Goal: Navigation & Orientation: Find specific page/section

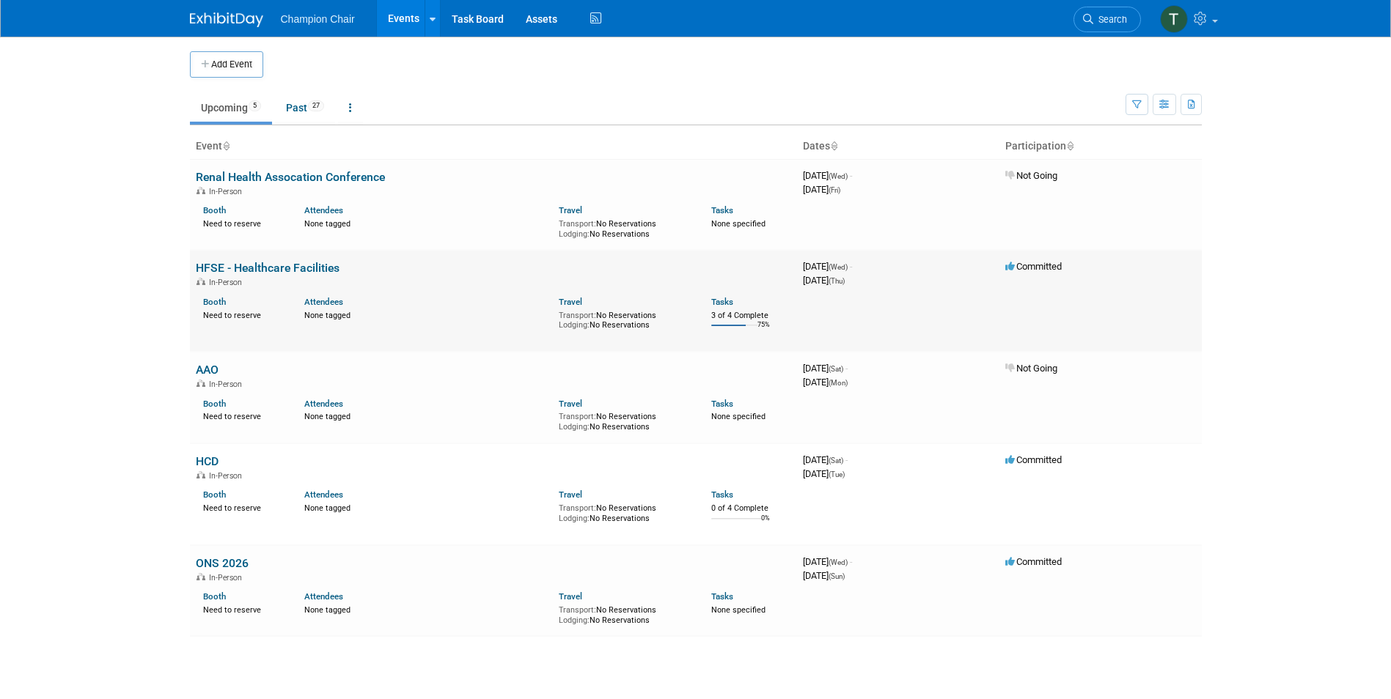
click at [237, 266] on link "HFSE - Healthcare Facilities" at bounding box center [268, 268] width 144 height 14
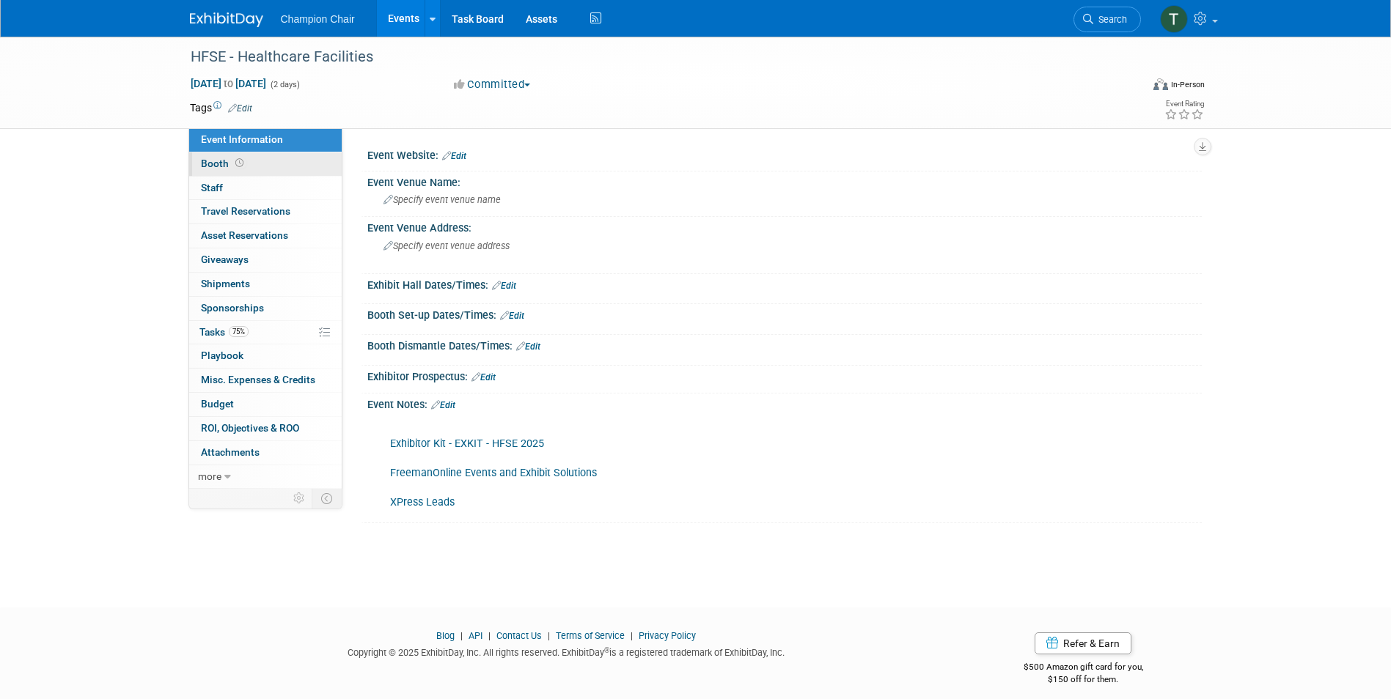
click at [205, 155] on link "Booth" at bounding box center [265, 163] width 152 height 23
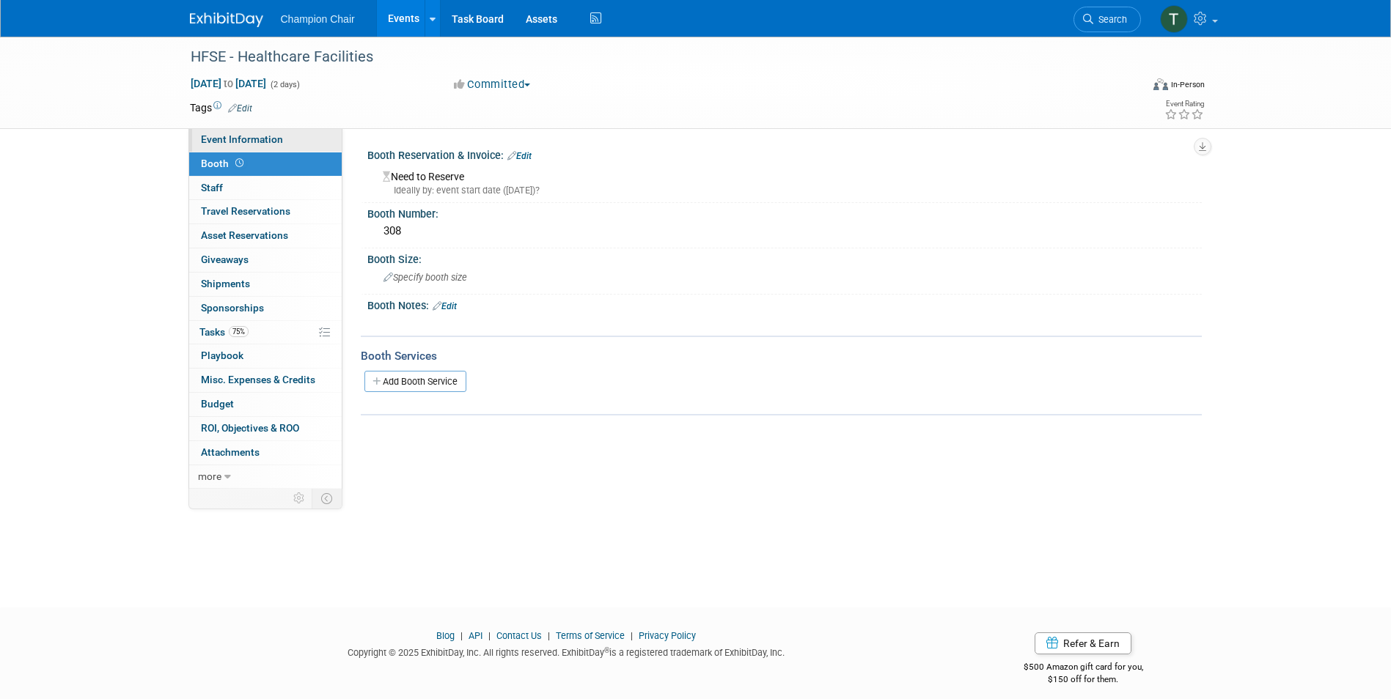
click at [245, 132] on link "Event Information" at bounding box center [265, 139] width 152 height 23
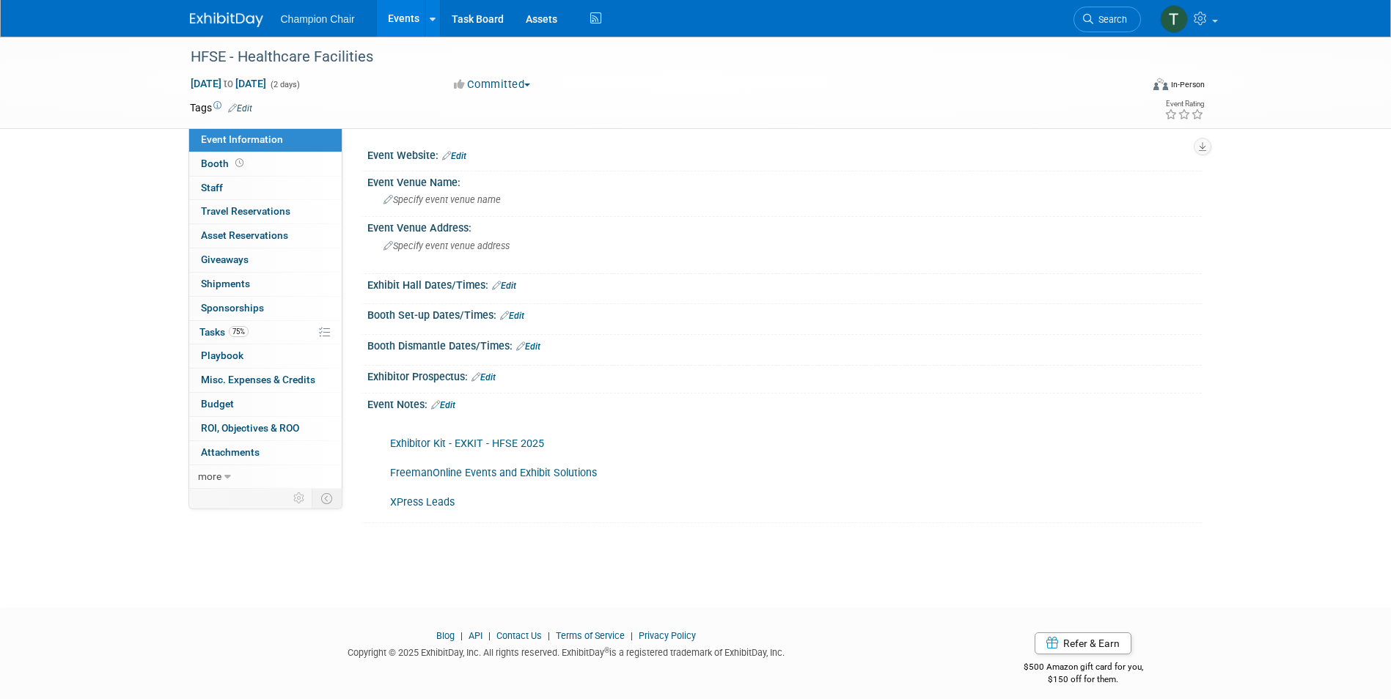
click at [398, 17] on link "Events" at bounding box center [404, 18] width 54 height 37
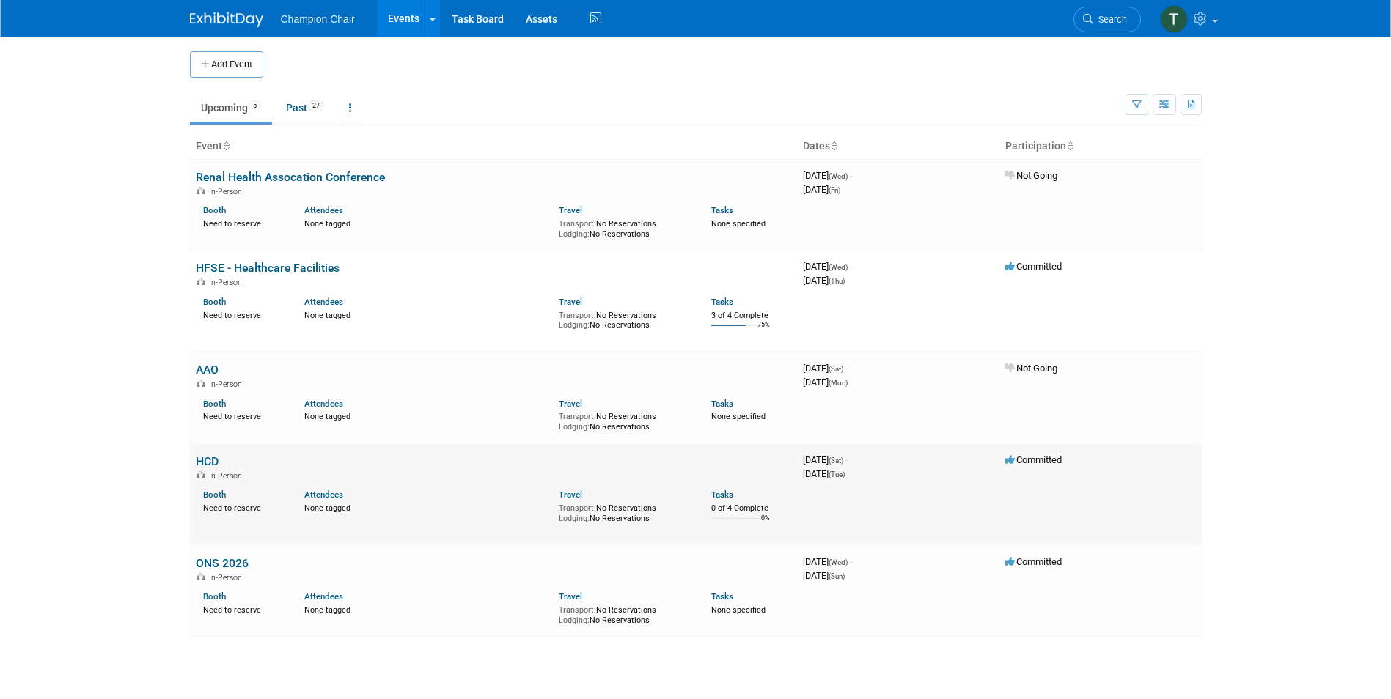
click at [221, 458] on td "HCD In-Person Booth Need to reserve Attendees None tagged Travel Transport: No …" at bounding box center [493, 495] width 607 height 102
click at [205, 463] on link "HCD" at bounding box center [207, 462] width 23 height 14
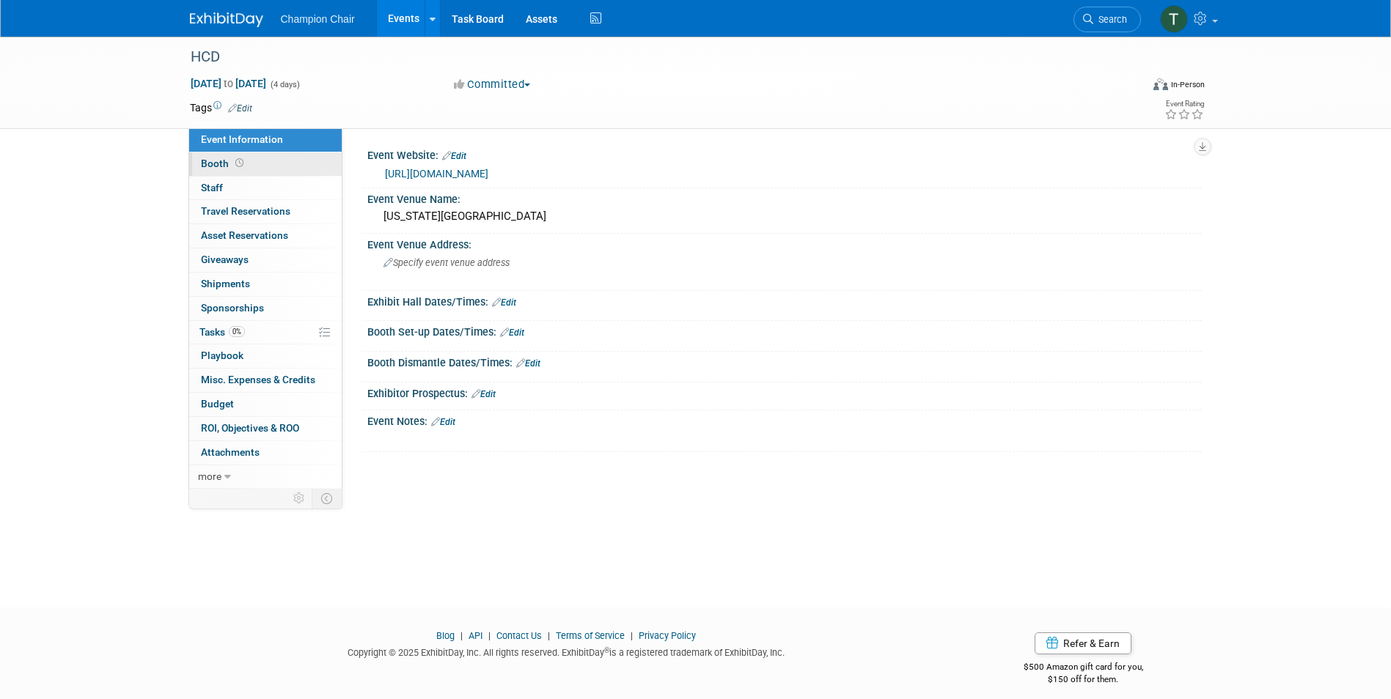
click at [216, 153] on link "Booth" at bounding box center [265, 163] width 152 height 23
